Goal: Find contact information: Find contact information

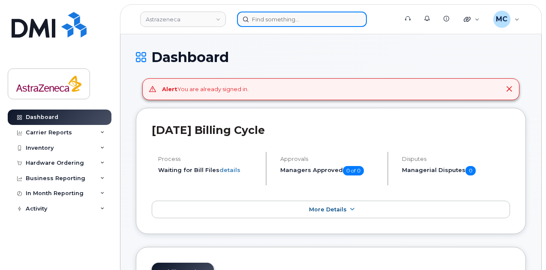
click at [273, 15] on input at bounding box center [302, 19] width 130 height 15
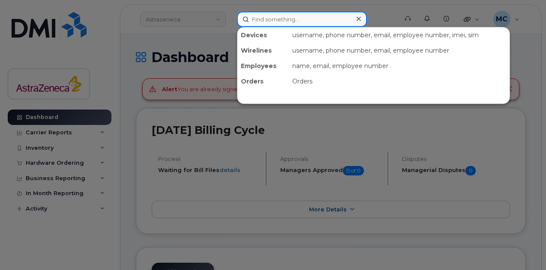
paste input "[PERSON_NAME]"
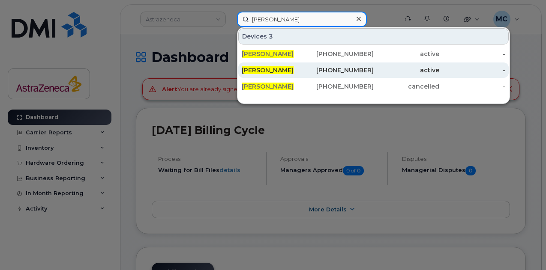
type input "[PERSON_NAME]"
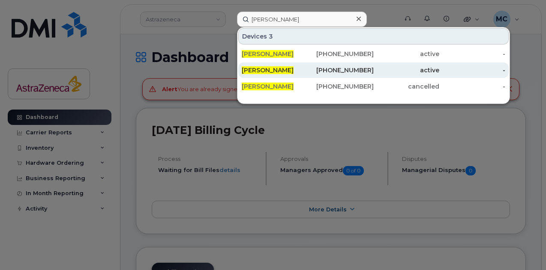
click at [362, 72] on div "506-381-5237" at bounding box center [341, 70] width 66 height 9
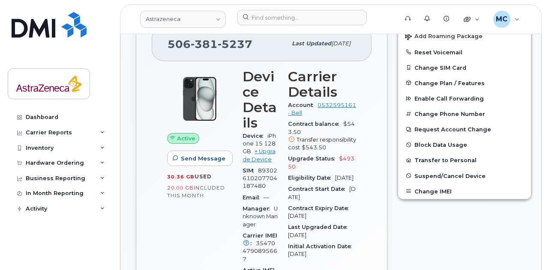
scroll to position [171, 0]
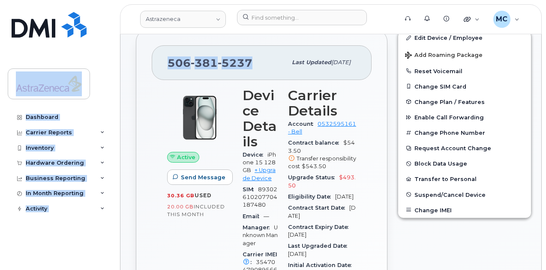
drag, startPoint x: 249, startPoint y: 61, endPoint x: 109, endPoint y: 64, distance: 140.2
copy div "Dashboard Carrier Reports Monthly Billing Data Daily Data Pooling Data Behavior…"
drag, startPoint x: 253, startPoint y: 57, endPoint x: 258, endPoint y: 58, distance: 5.3
click at [253, 57] on div "[PHONE_NUMBER]" at bounding box center [227, 63] width 119 height 18
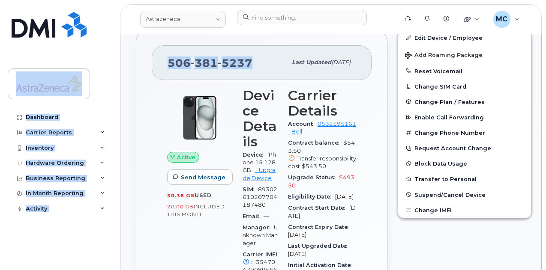
click at [251, 62] on div "[PHONE_NUMBER]" at bounding box center [227, 63] width 119 height 18
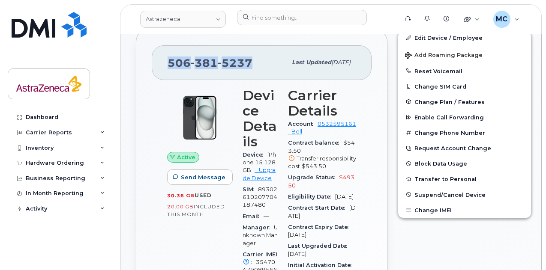
drag, startPoint x: 252, startPoint y: 62, endPoint x: 163, endPoint y: 62, distance: 88.7
click at [163, 62] on div "[PHONE_NUMBER] Last updated [DATE]" at bounding box center [262, 62] width 220 height 34
copy span "[PHONE_NUMBER]"
